Goal: Task Accomplishment & Management: Use online tool/utility

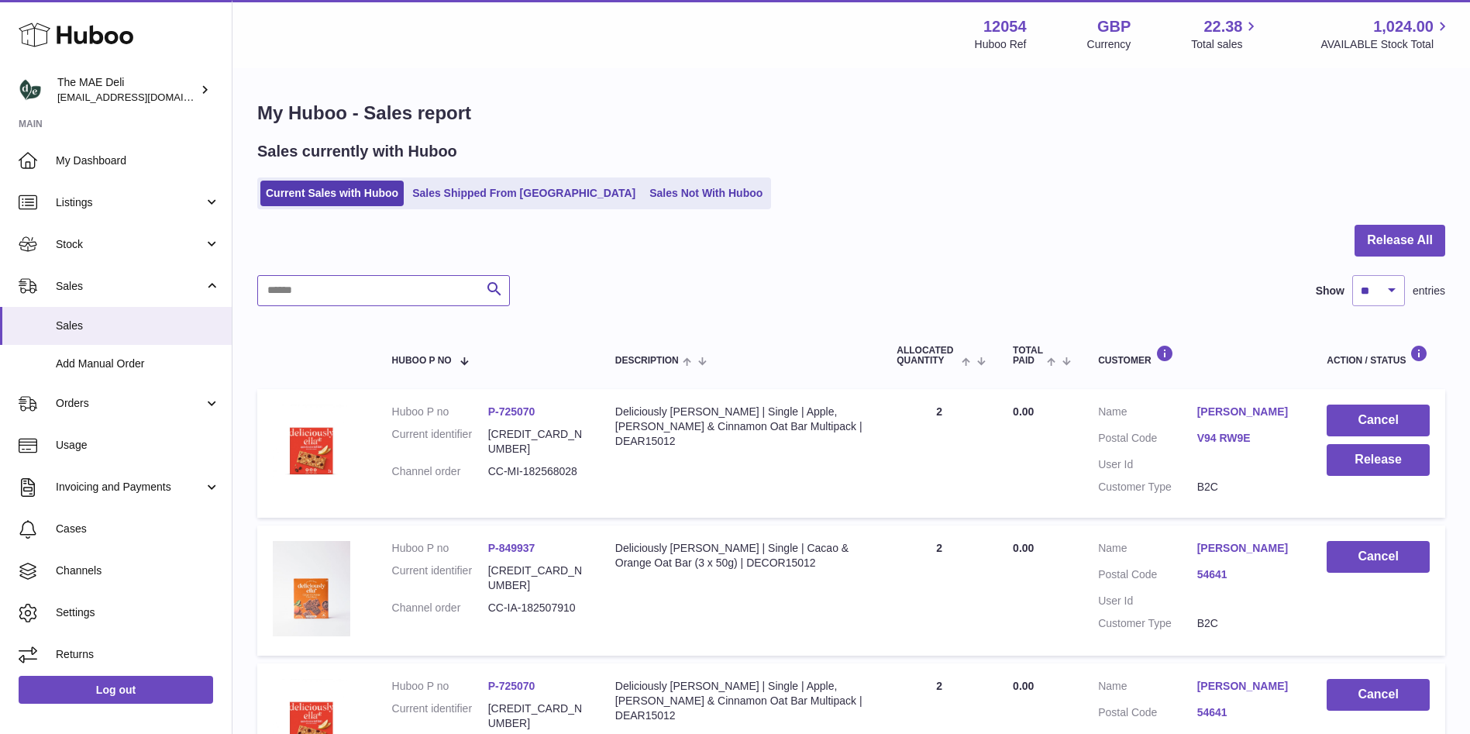
click at [331, 283] on input "text" at bounding box center [383, 290] width 253 height 31
click at [332, 281] on input "text" at bounding box center [383, 290] width 253 height 31
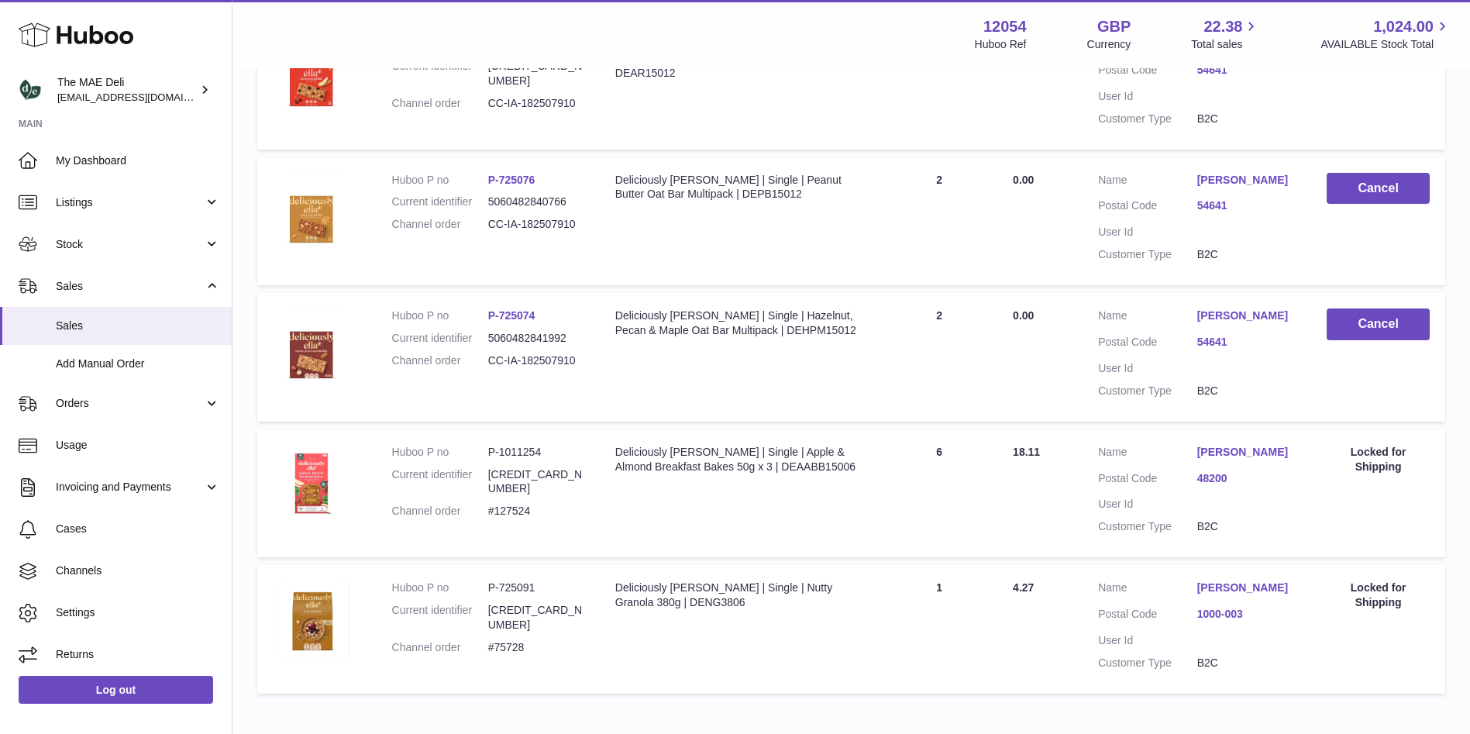
scroll to position [732, 0]
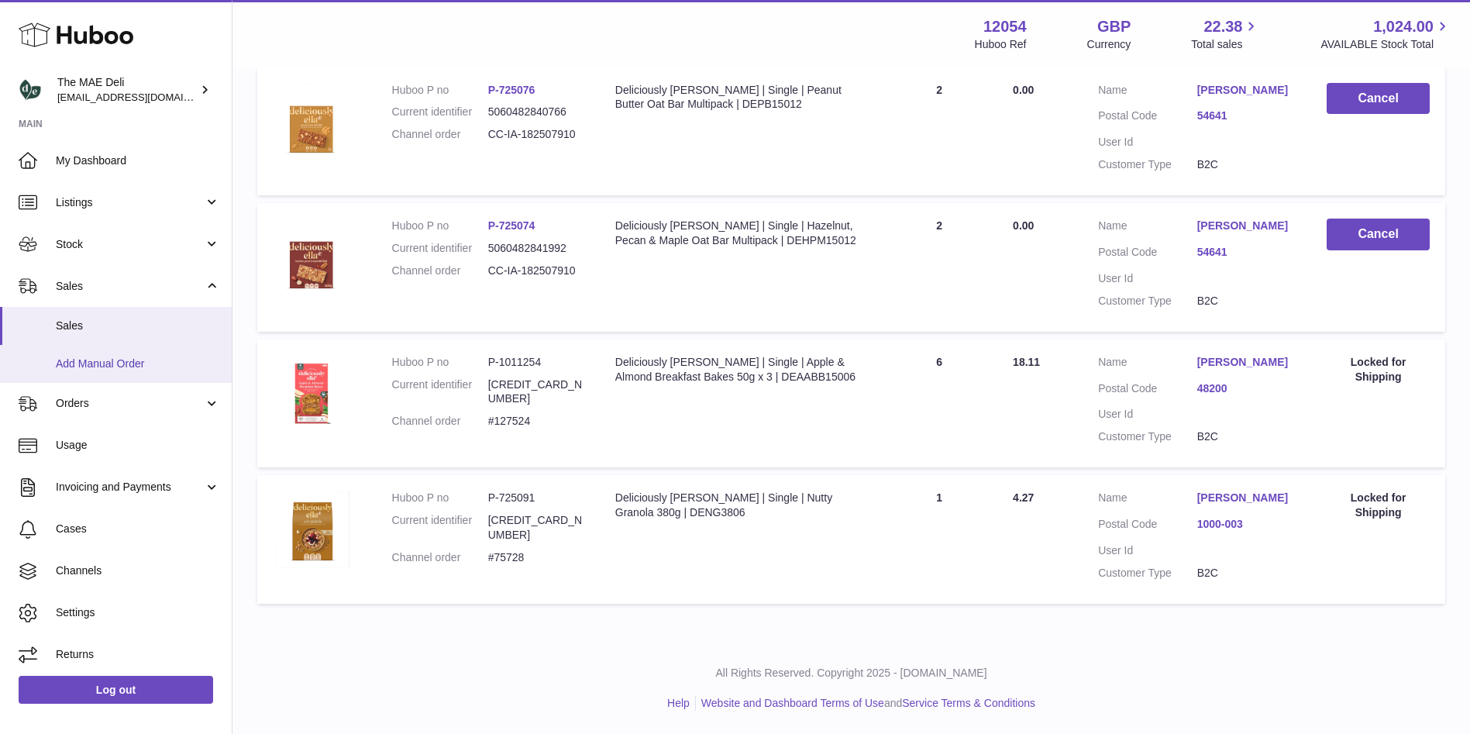
type input "****"
click at [111, 361] on span "Add Manual Order" at bounding box center [138, 363] width 164 height 15
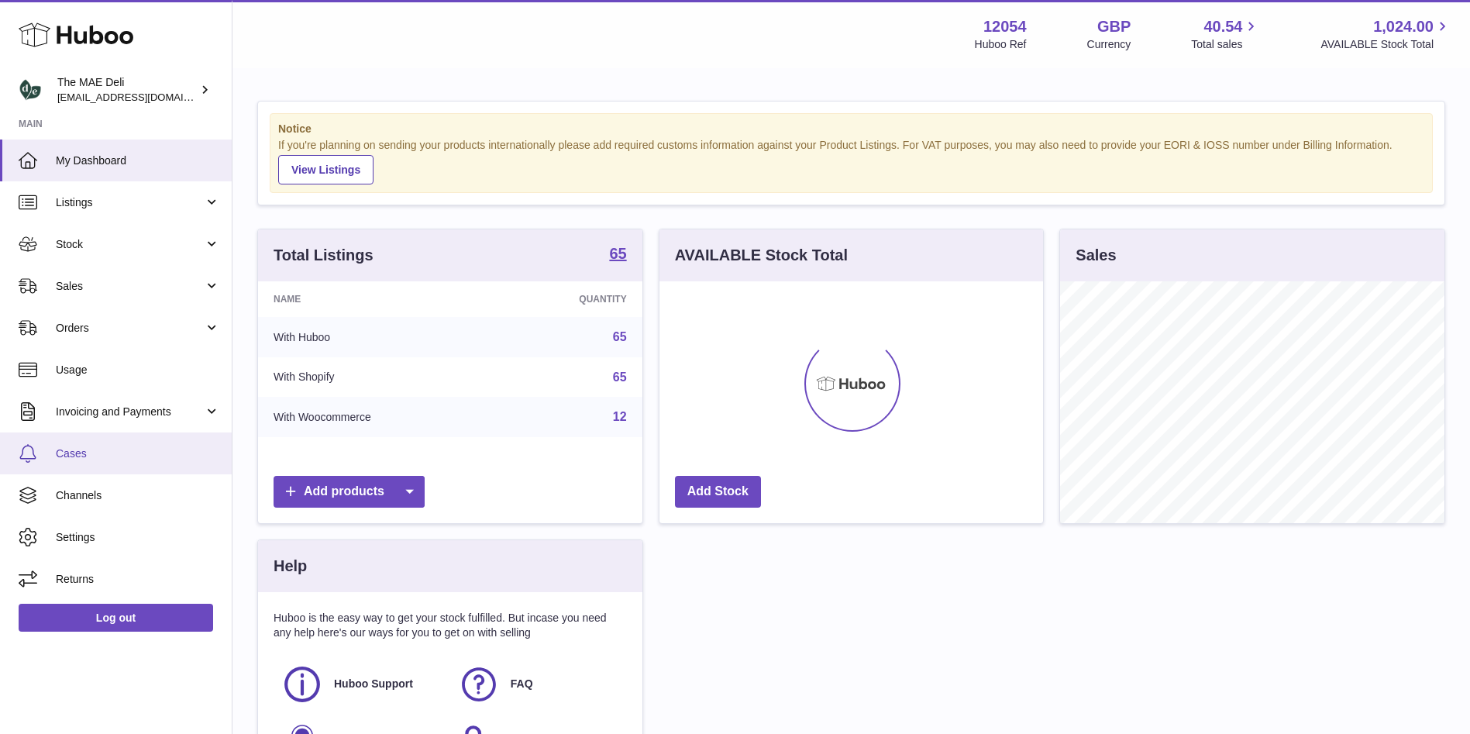
scroll to position [242, 384]
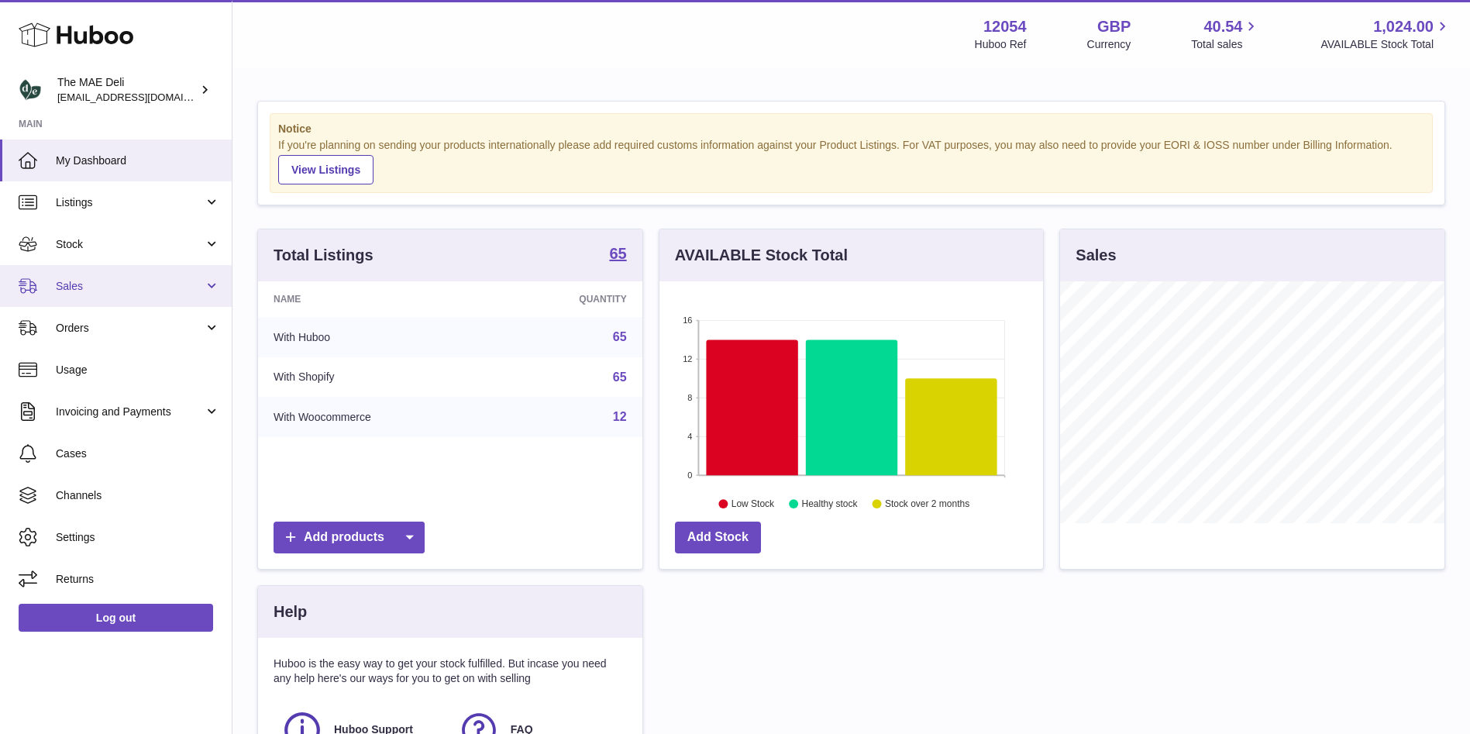
click at [90, 274] on link "Sales" at bounding box center [116, 286] width 232 height 42
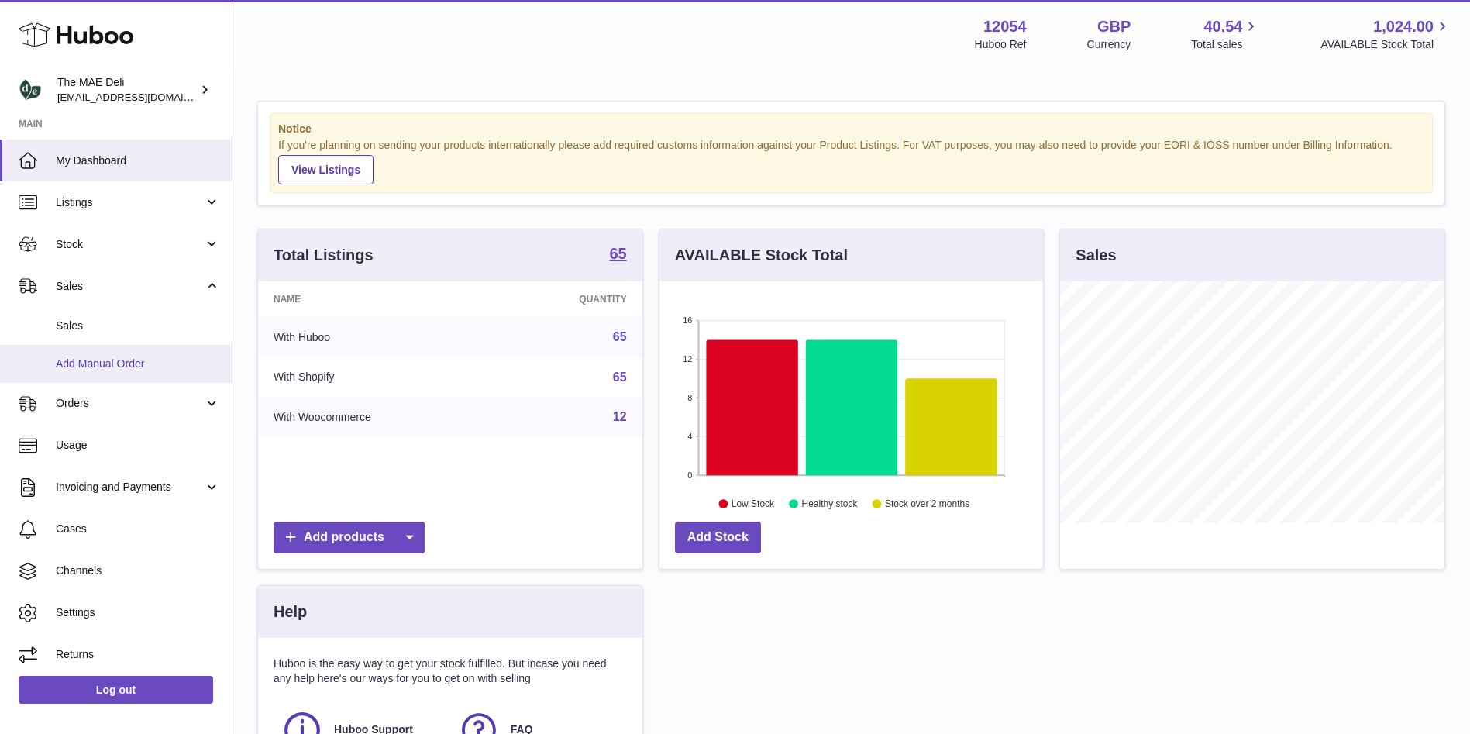
click at [119, 358] on span "Add Manual Order" at bounding box center [138, 363] width 164 height 15
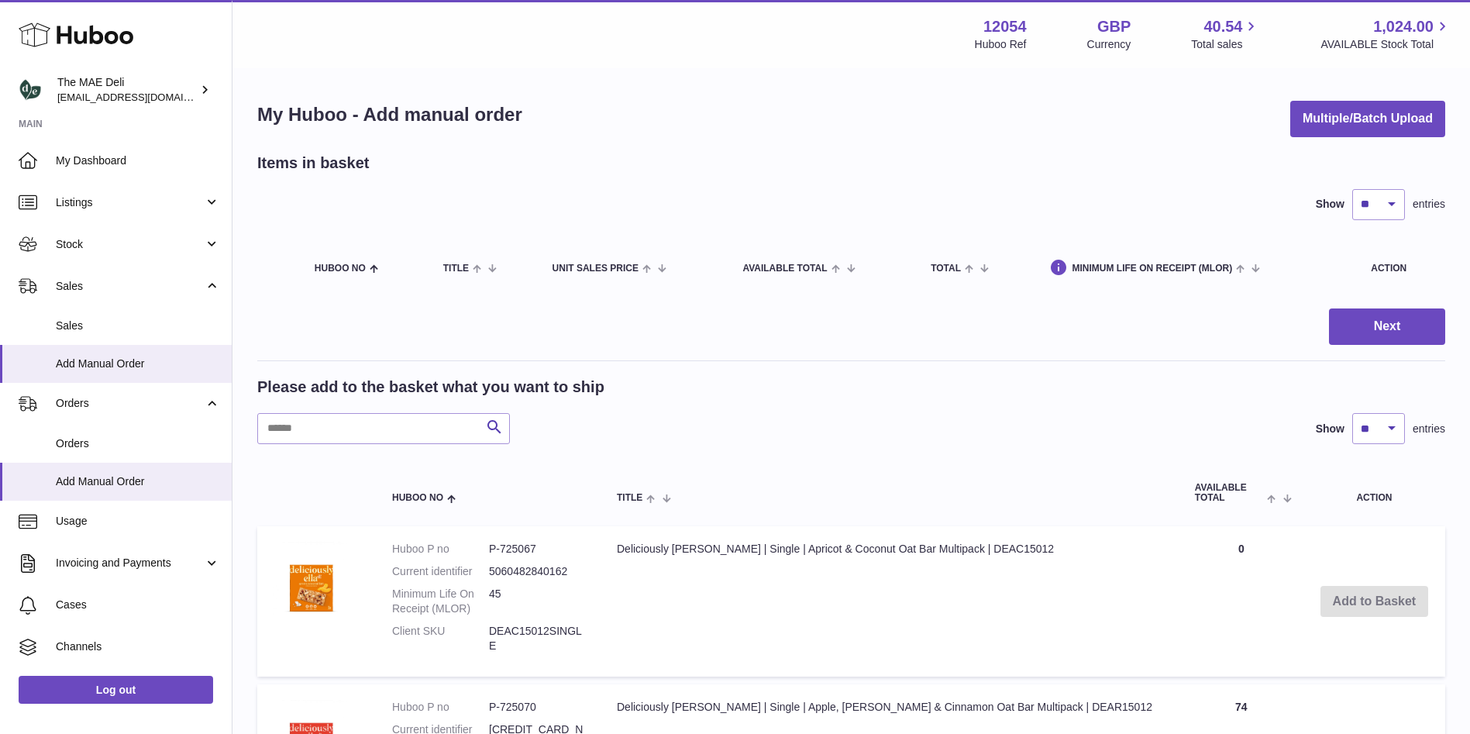
click at [342, 432] on input "text" at bounding box center [383, 428] width 253 height 31
type input "*"
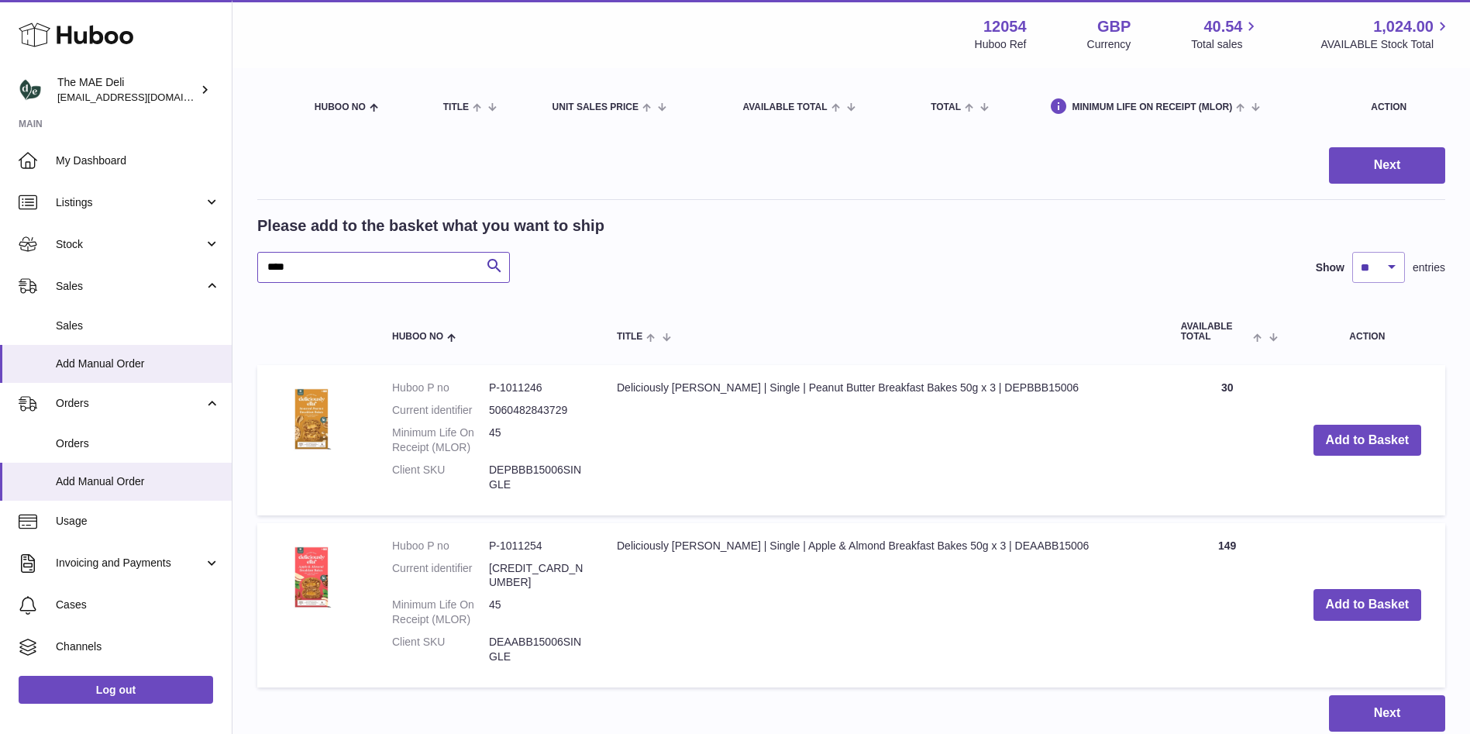
scroll to position [267, 0]
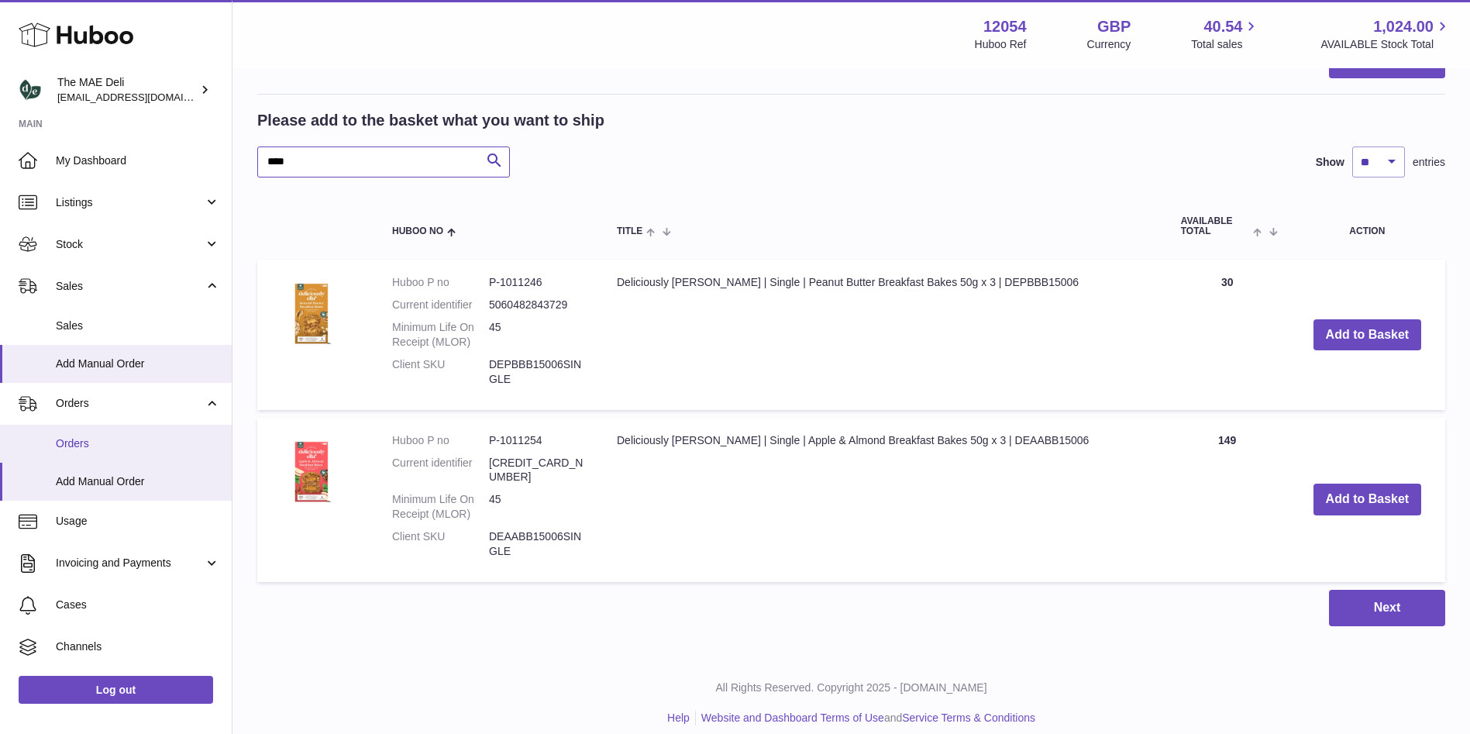
type input "****"
